Goal: Information Seeking & Learning: Learn about a topic

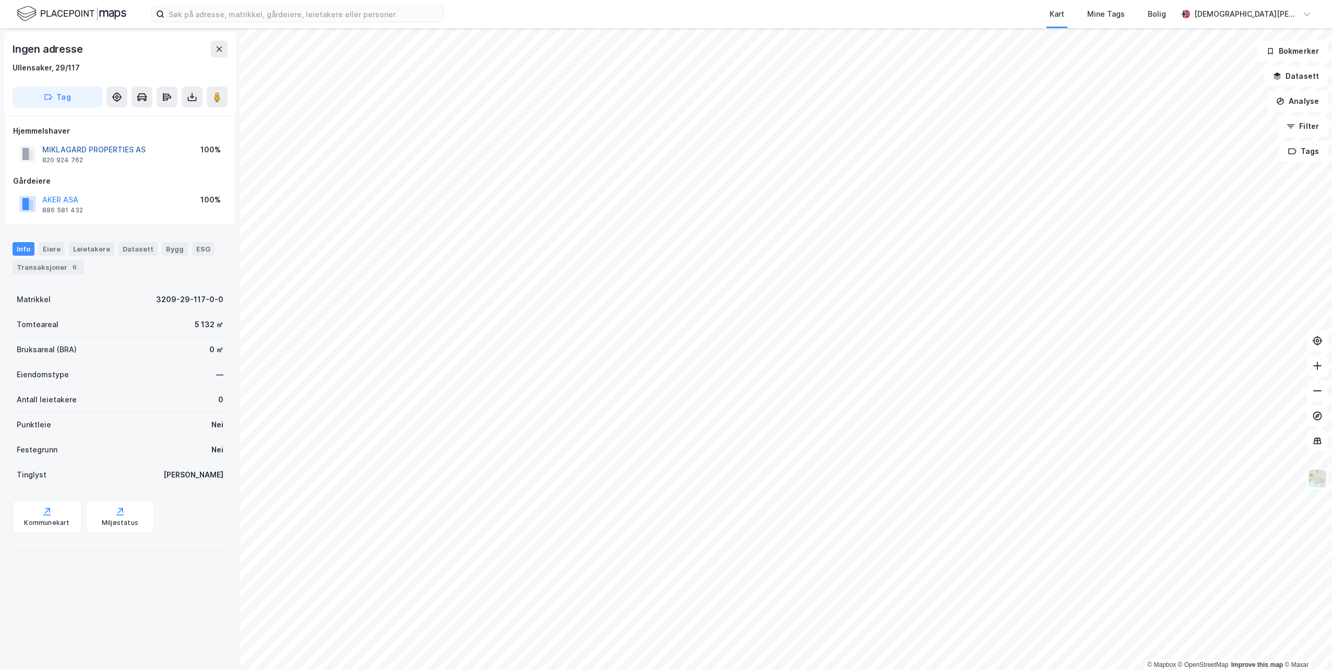
click at [0, 0] on button "MIKLAGARD PROPERTIES AS" at bounding box center [0, 0] width 0 height 0
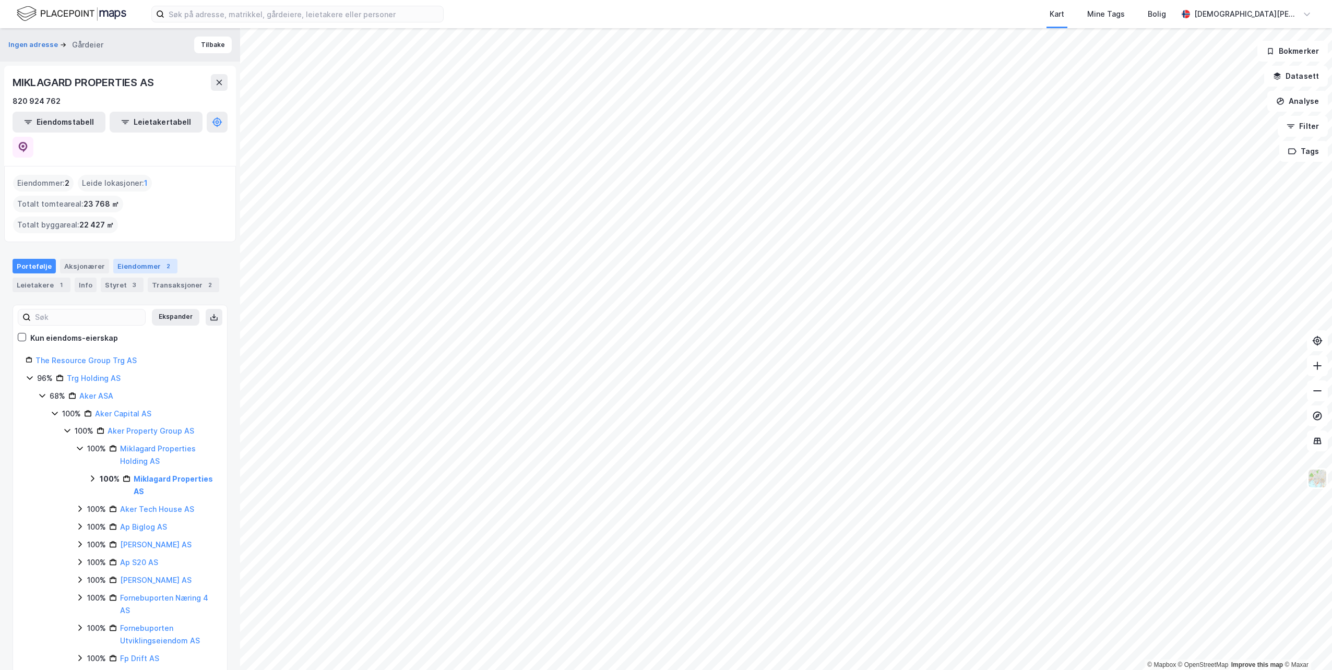
click at [139, 259] on div "Eiendommer 2" at bounding box center [145, 266] width 64 height 15
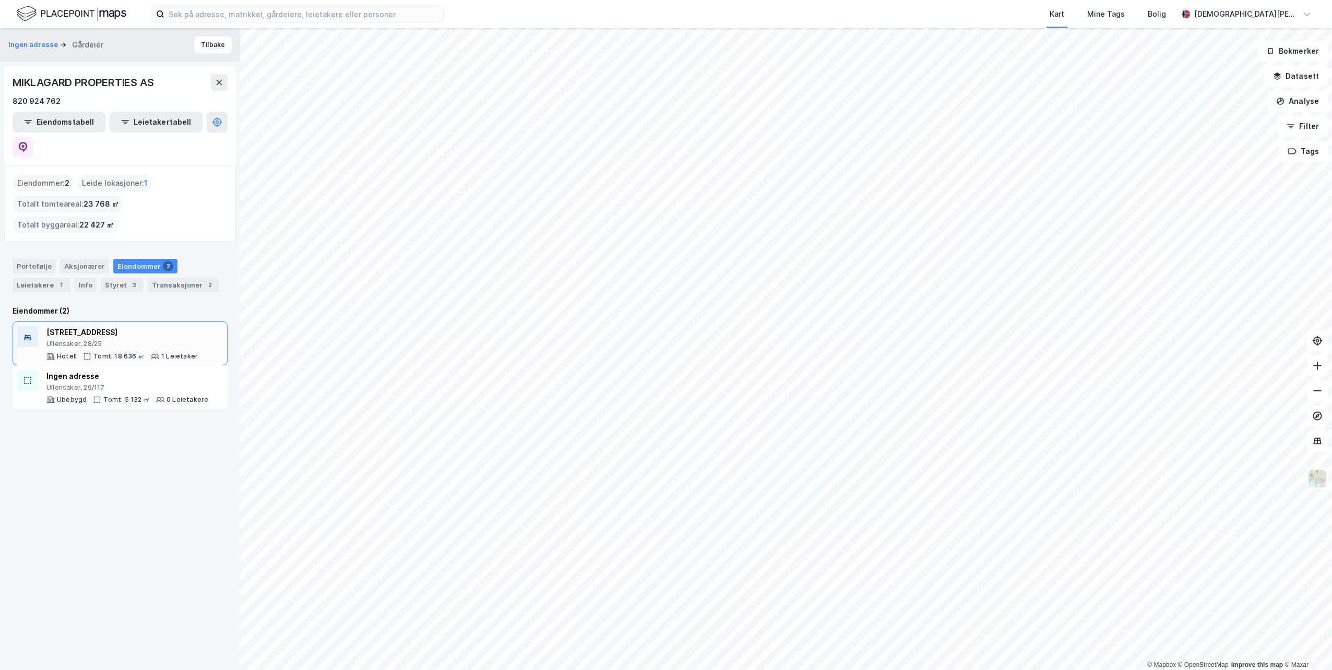
click at [159, 340] on div "Ullensaker, 28/25" at bounding box center [121, 344] width 151 height 8
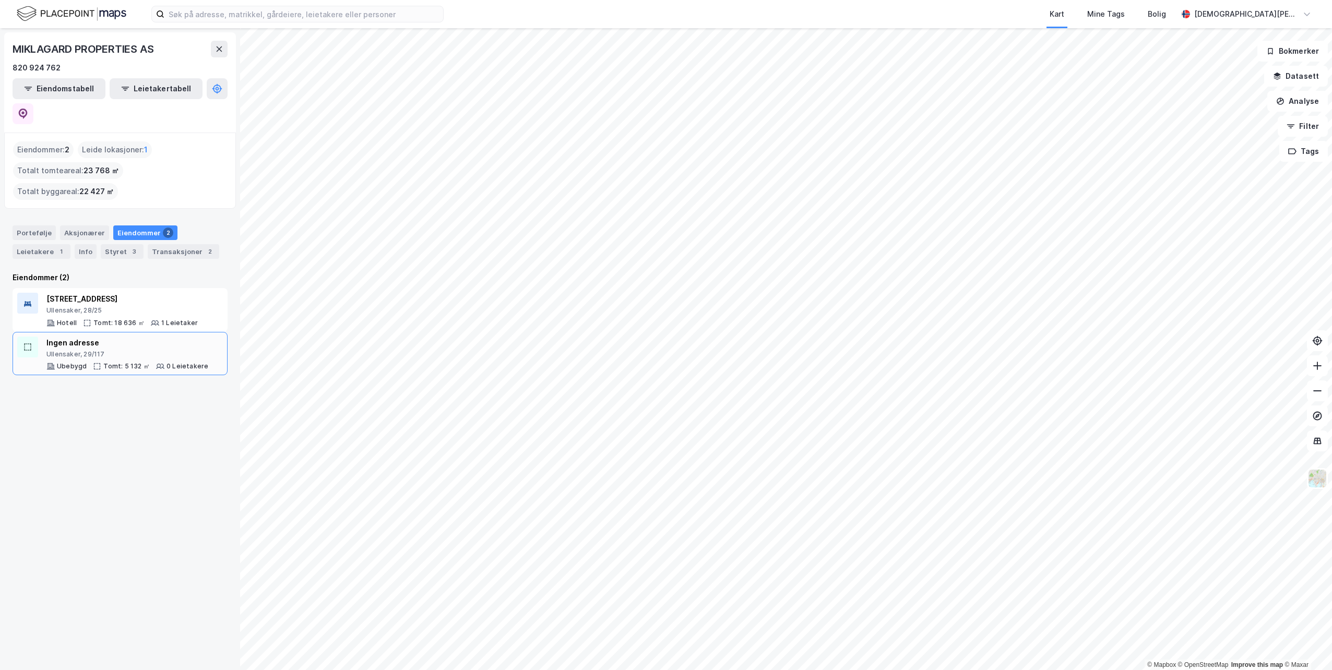
click at [120, 350] on div "Ullensaker, 29/117" at bounding box center [127, 354] width 162 height 8
